Goal: Check status

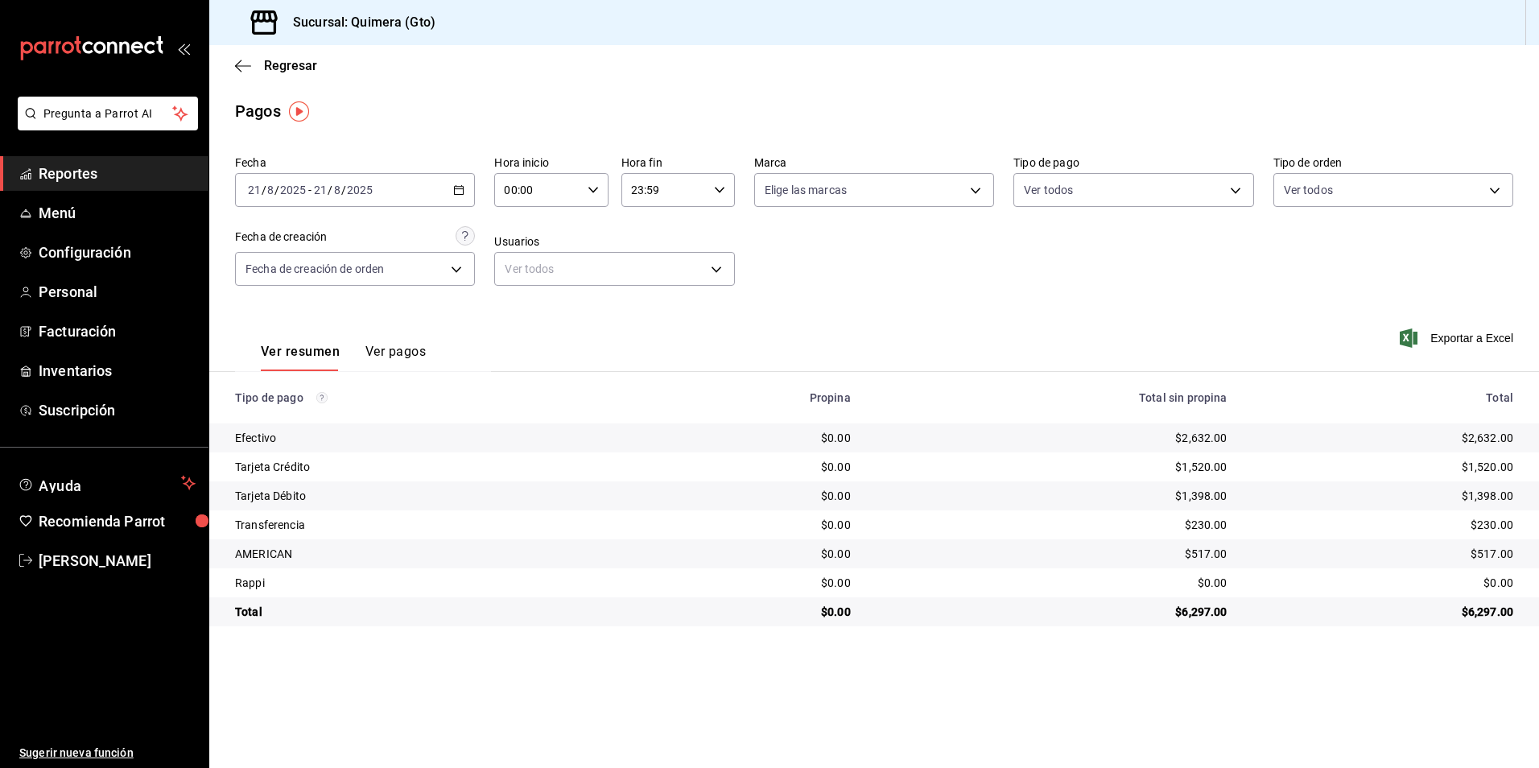
click at [469, 196] on div "[DATE] [DATE] - [DATE] [DATE]" at bounding box center [355, 190] width 240 height 34
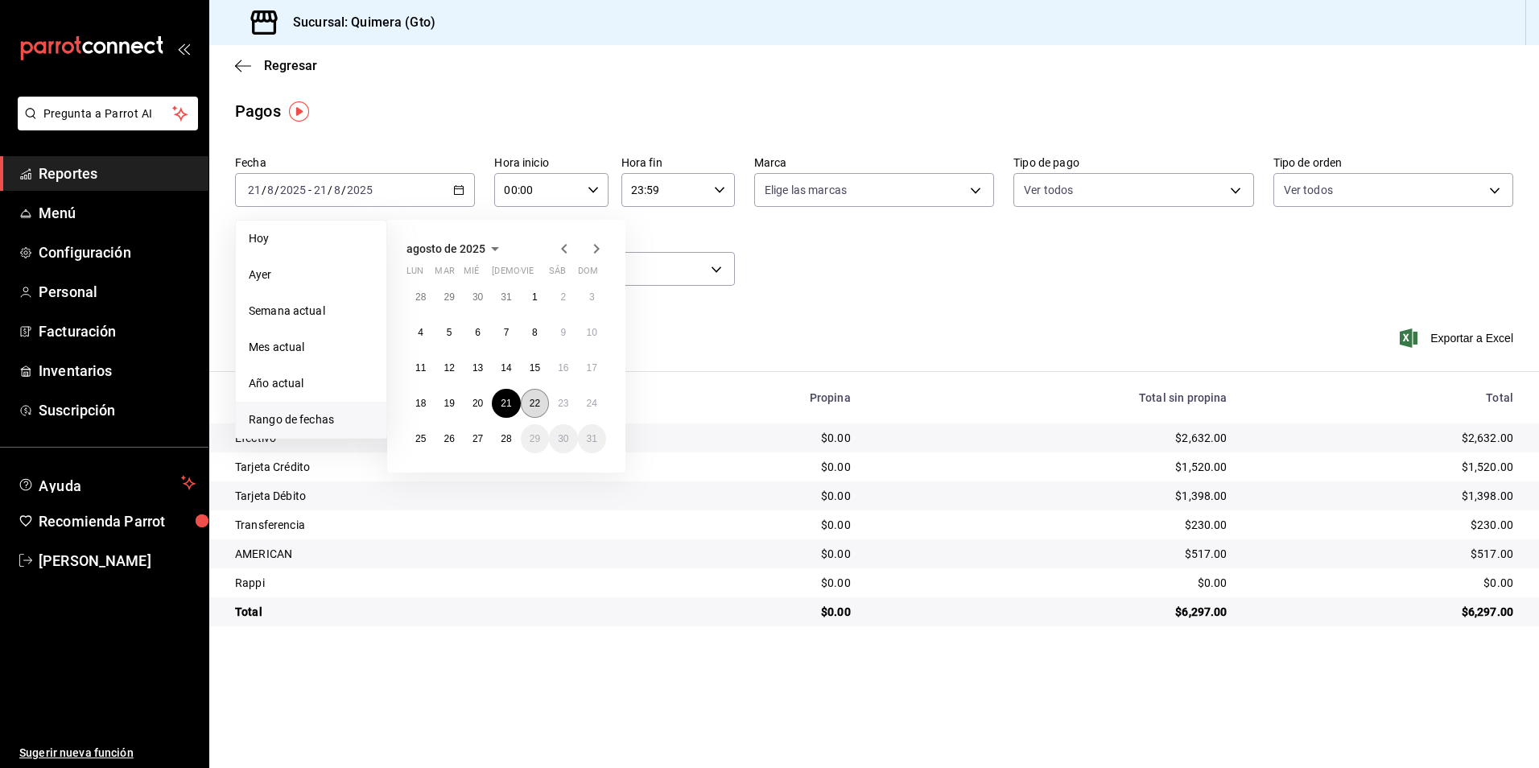
click at [532, 404] on abbr "22" at bounding box center [535, 403] width 10 height 11
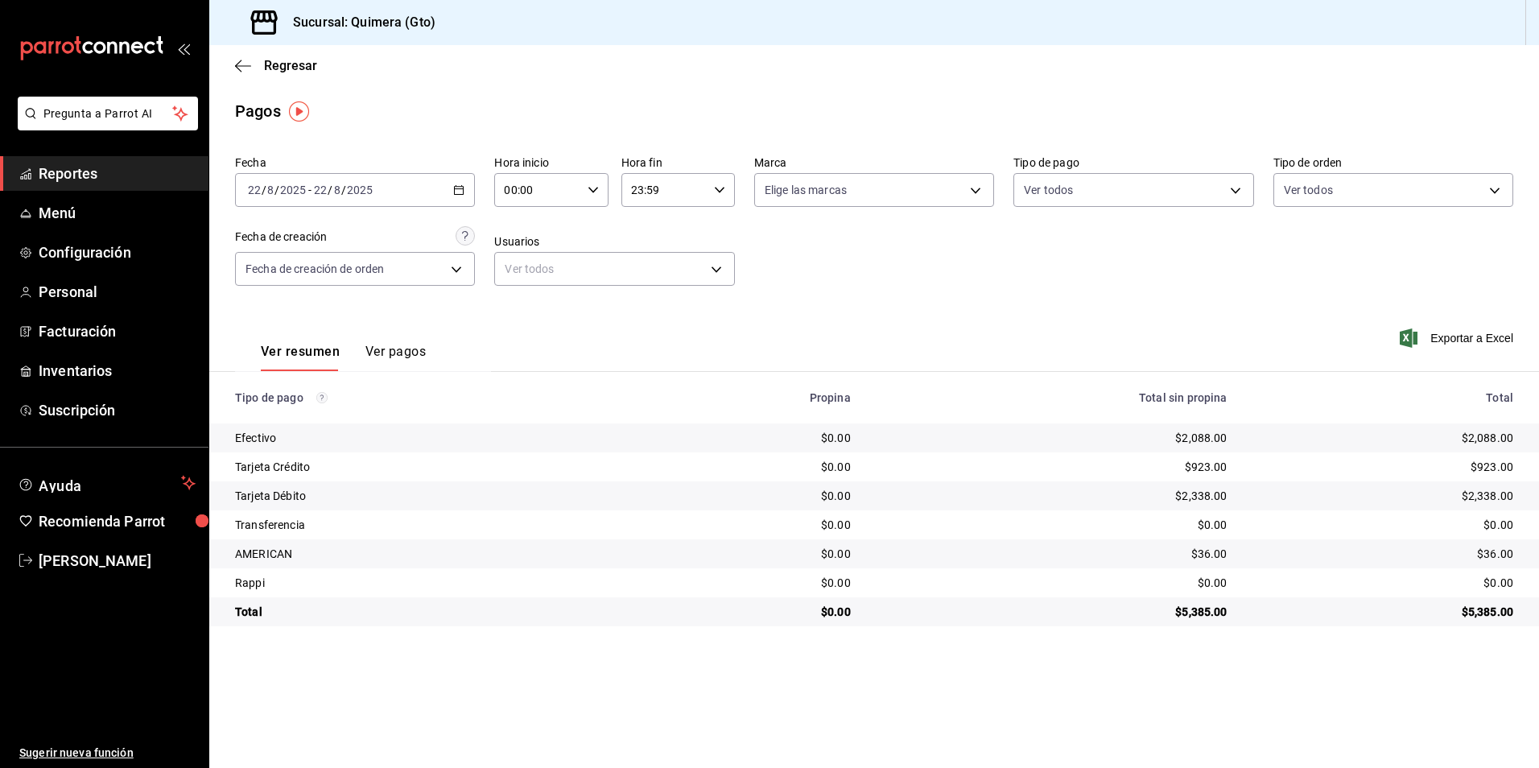
click at [462, 188] on icon "button" at bounding box center [458, 189] width 11 height 11
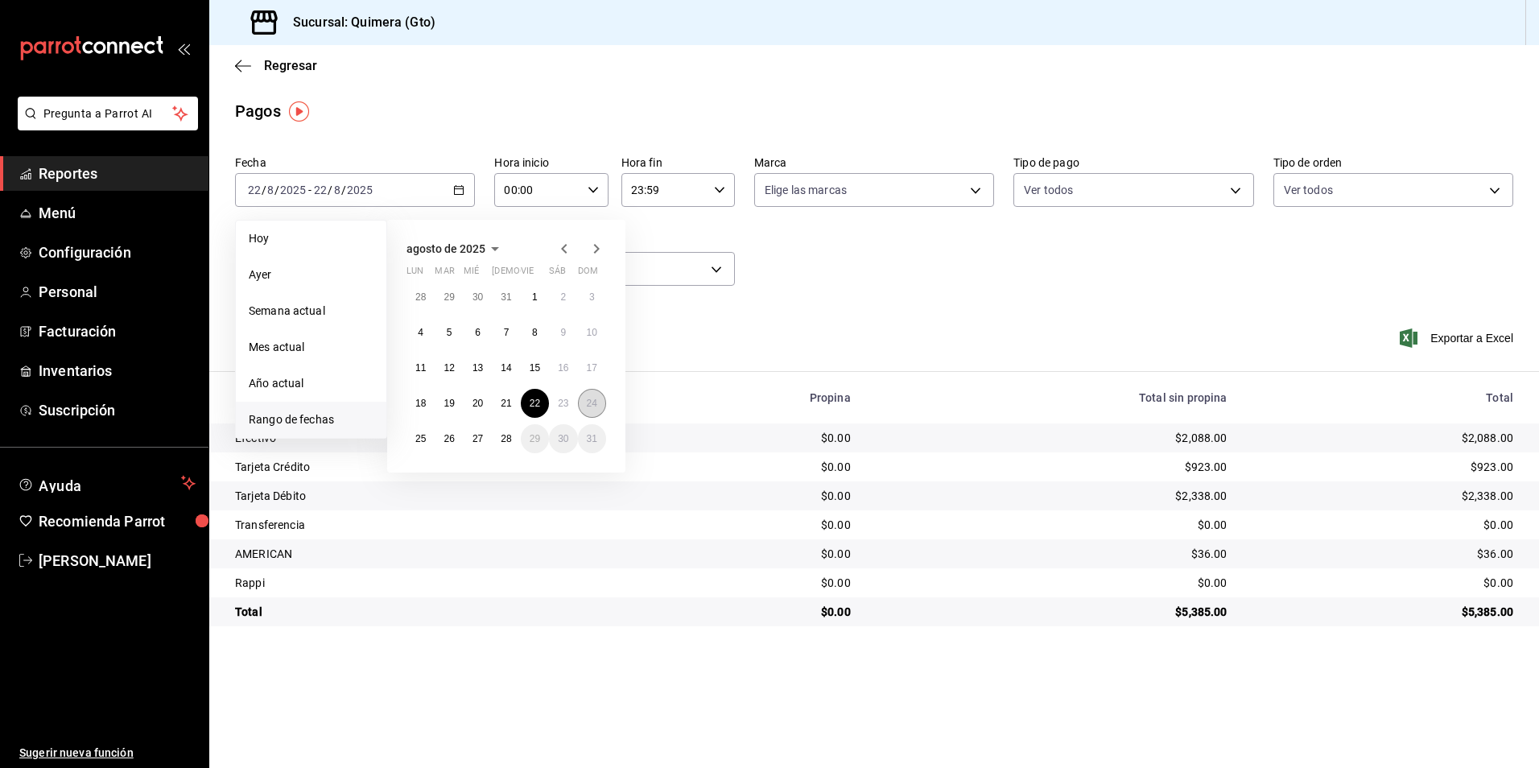
click at [598, 405] on button "24" at bounding box center [592, 403] width 28 height 29
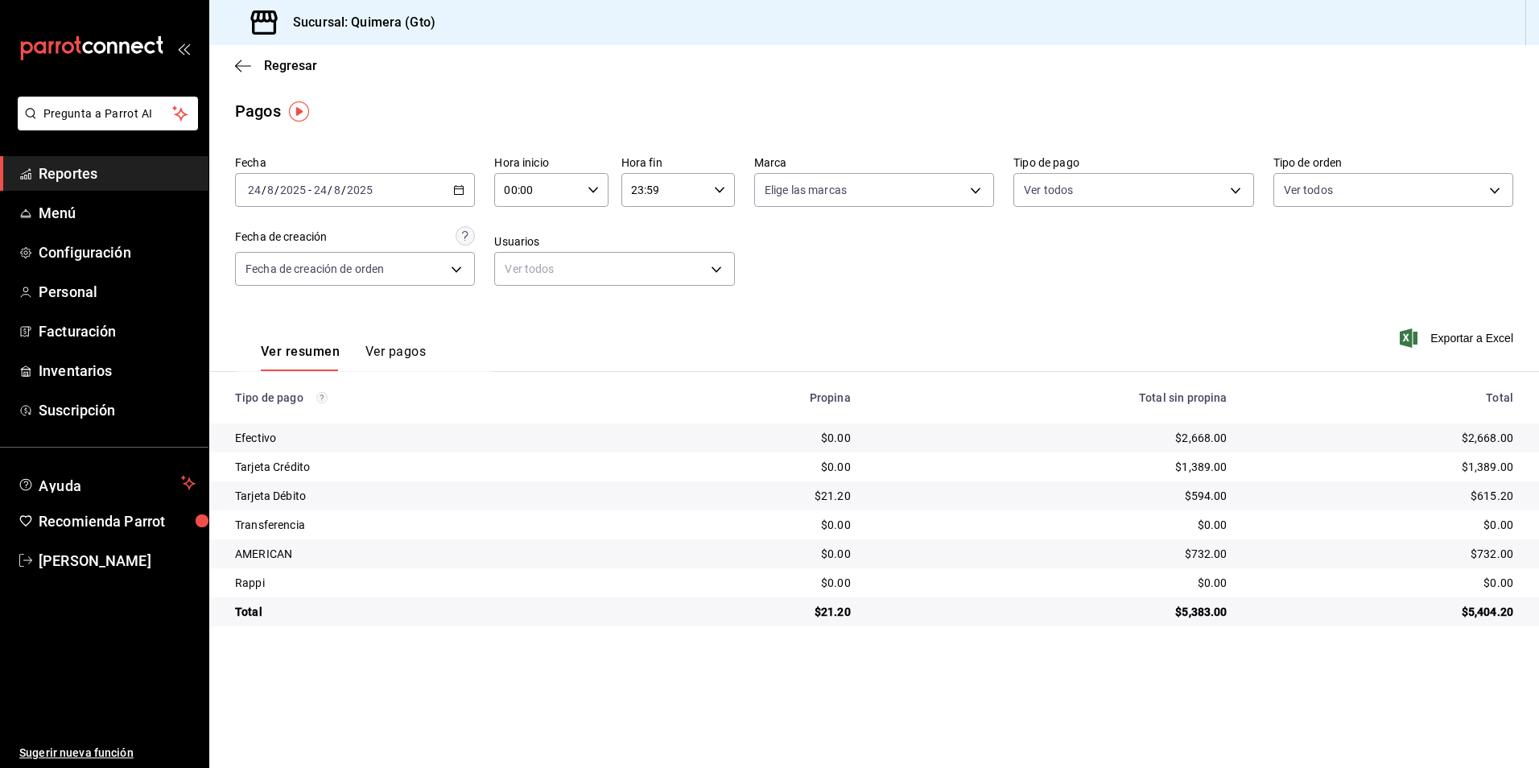
click at [458, 188] on icon "button" at bounding box center [458, 189] width 11 height 11
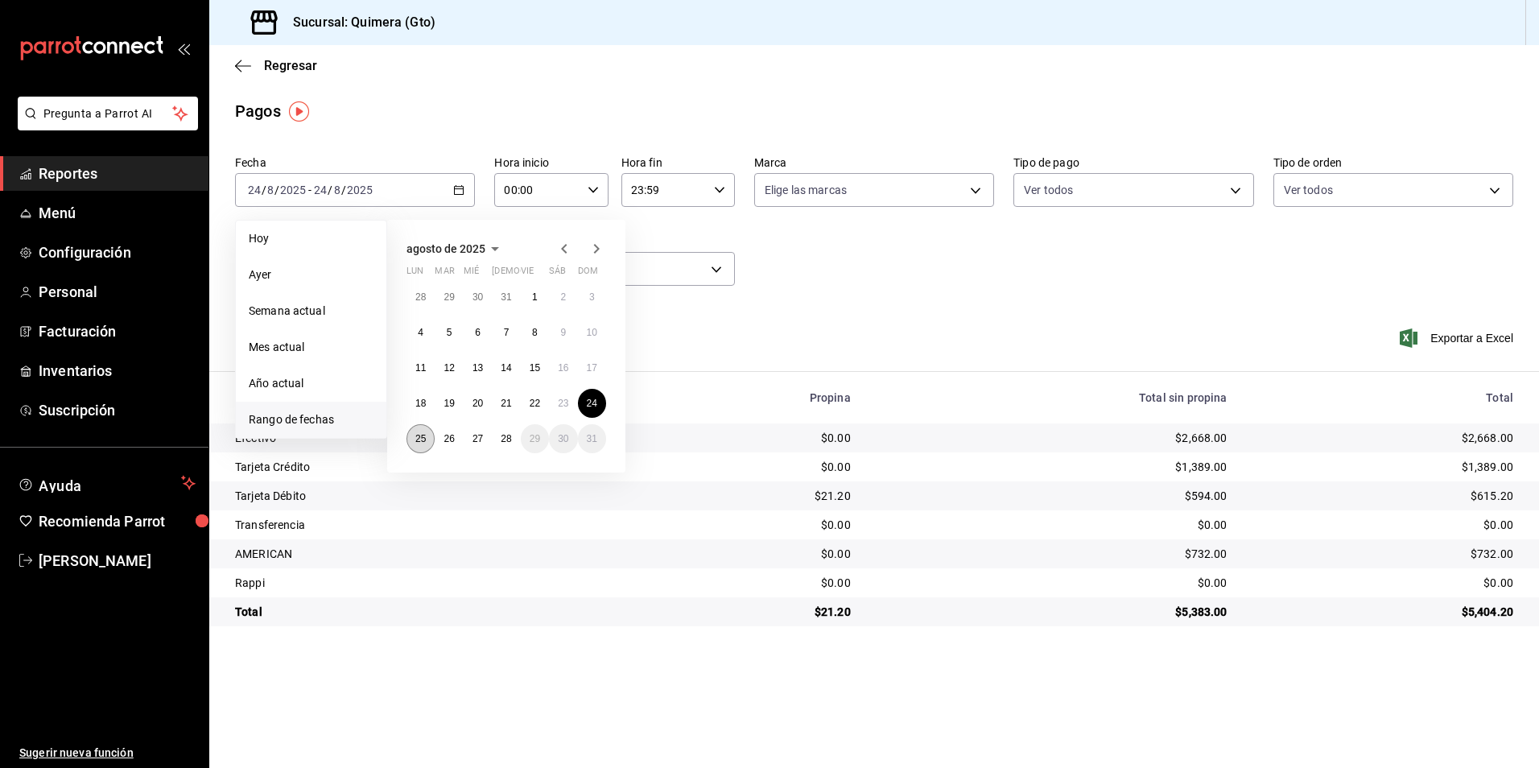
click at [413, 449] on button "25" at bounding box center [420, 438] width 28 height 29
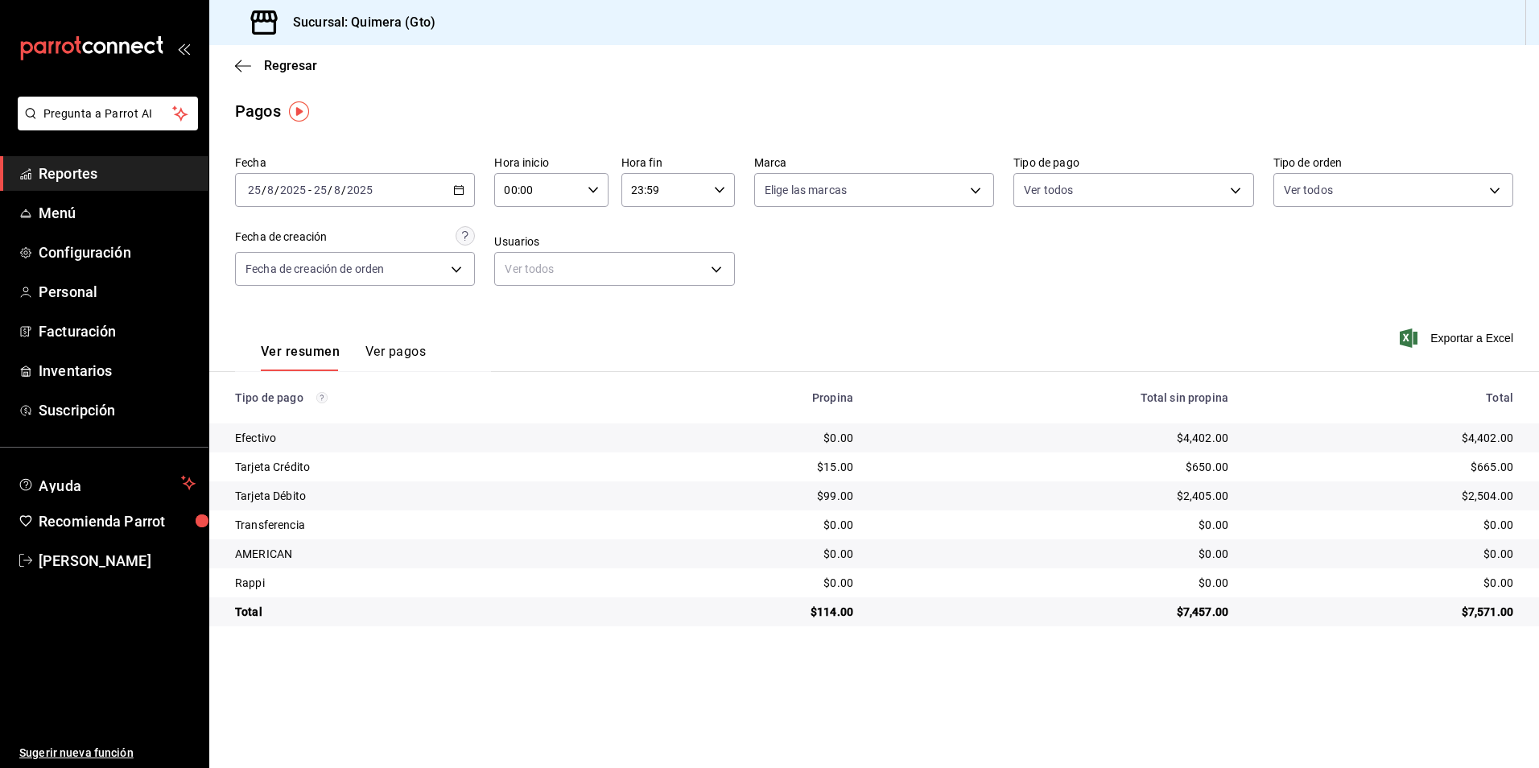
click at [455, 182] on div "[DATE] [DATE] - [DATE] [DATE]" at bounding box center [355, 190] width 240 height 34
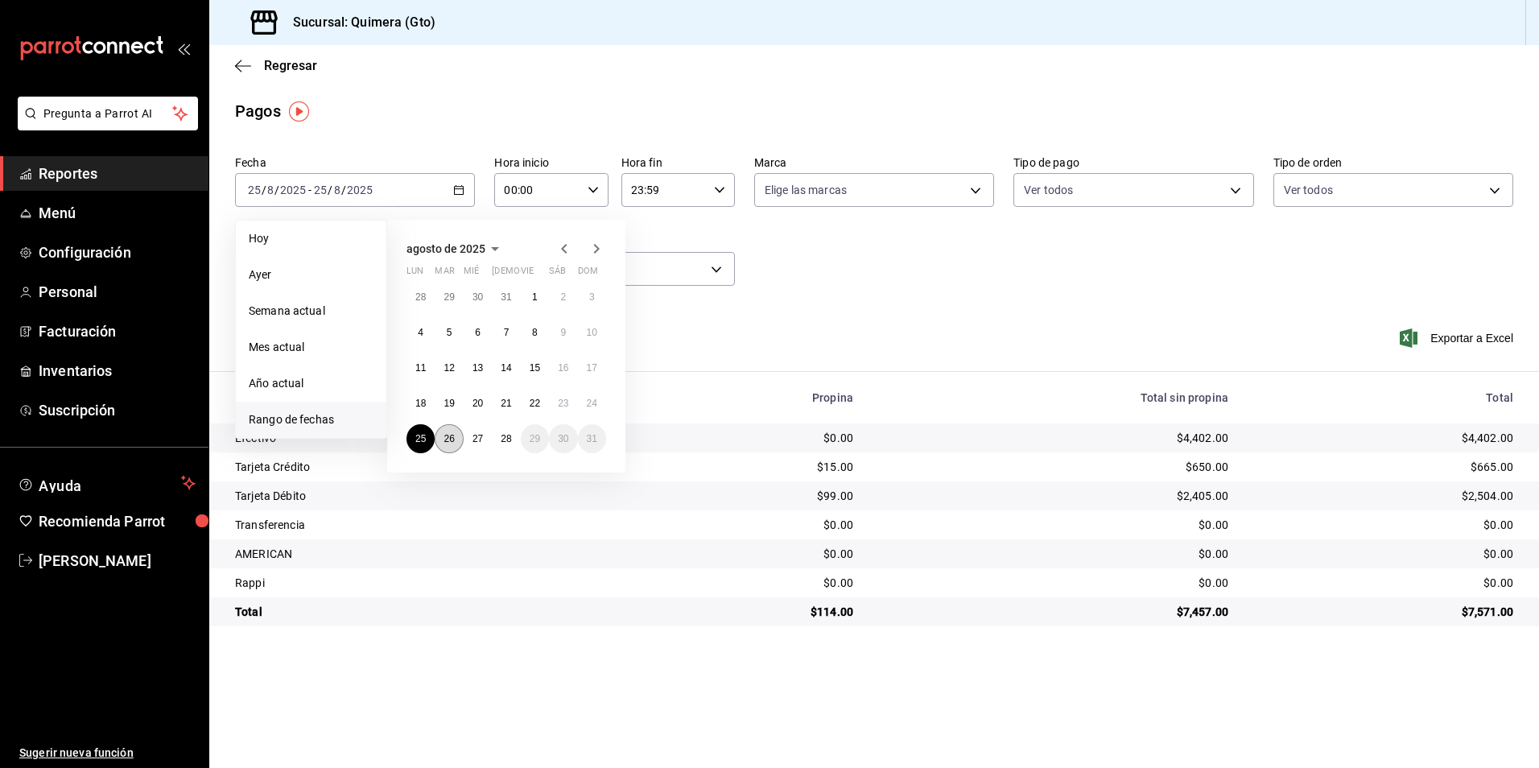
click at [457, 439] on button "26" at bounding box center [449, 438] width 28 height 29
